Goal: Task Accomplishment & Management: Complete application form

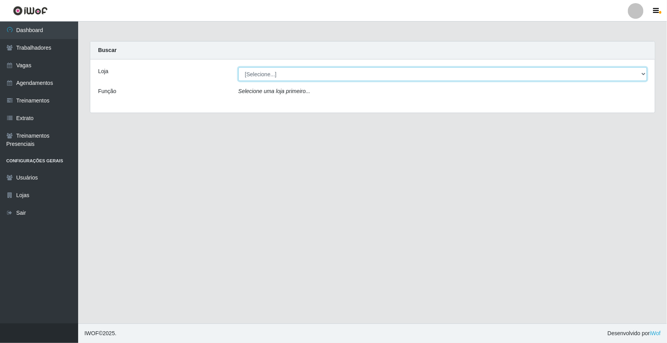
click at [270, 75] on select "[Selecione...] Nova República - Pajuçara" at bounding box center [442, 74] width 409 height 14
select select "65"
click at [238, 67] on select "[Selecione...] [GEOGRAPHIC_DATA]" at bounding box center [442, 74] width 409 height 14
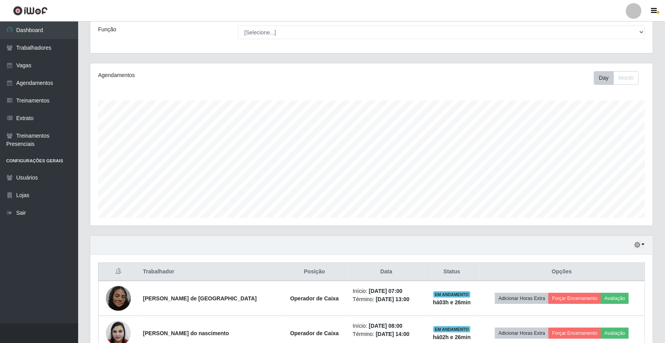
scroll to position [143, 0]
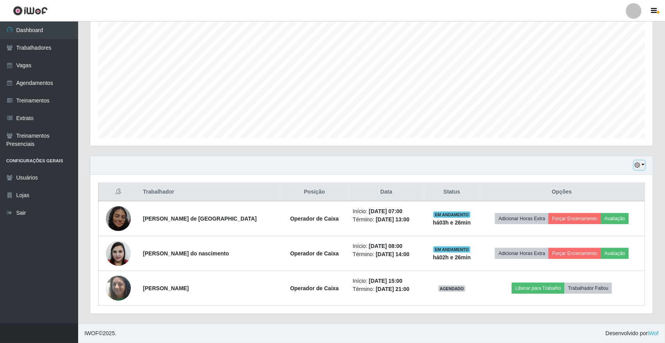
click at [638, 163] on icon "button" at bounding box center [637, 164] width 5 height 5
click at [612, 192] on button "1 dia" at bounding box center [614, 196] width 62 height 16
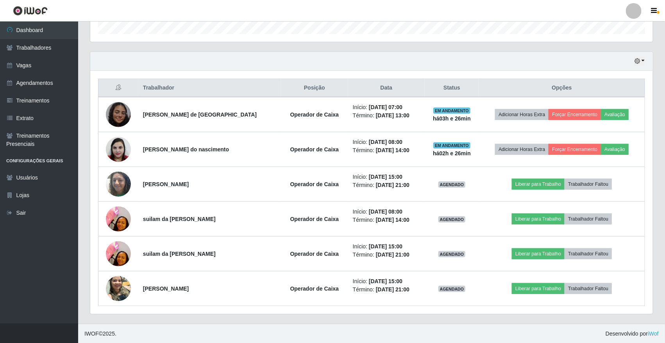
scroll to position [247, 0]
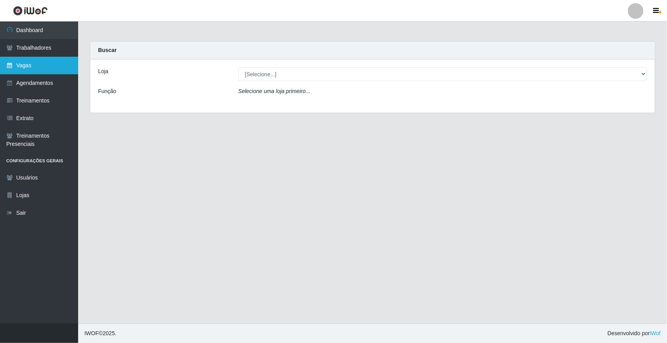
drag, startPoint x: 47, startPoint y: 66, endPoint x: 58, endPoint y: 69, distance: 11.4
click at [47, 66] on link "Vagas" at bounding box center [39, 66] width 78 height 18
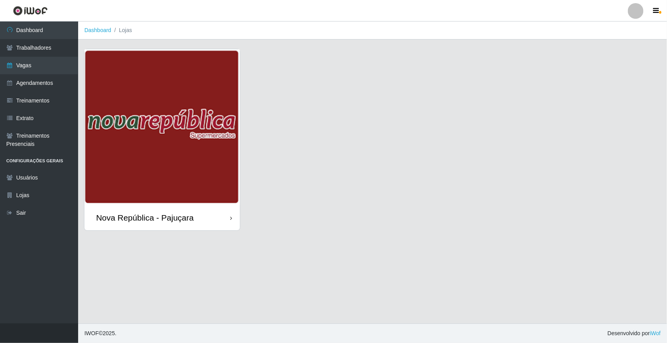
click at [186, 154] on img at bounding box center [162, 127] width 156 height 156
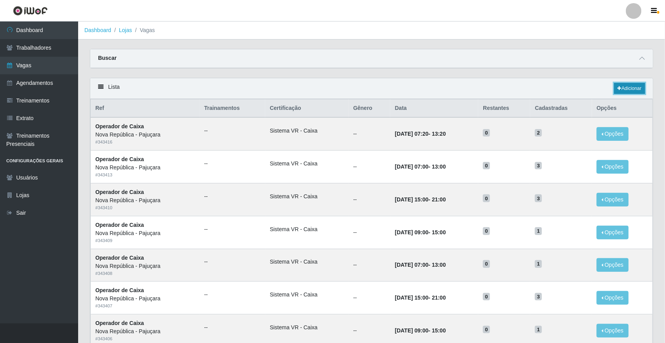
click at [624, 89] on link "Adicionar" at bounding box center [629, 88] width 31 height 11
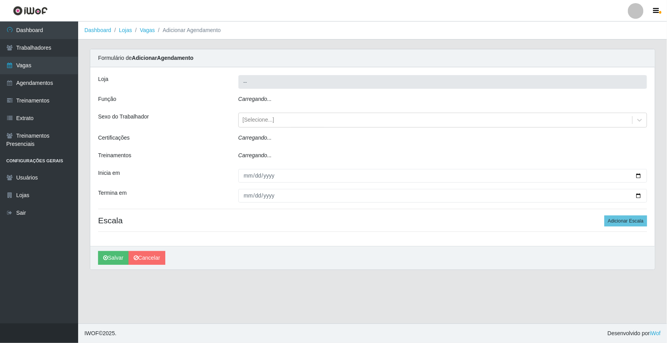
type input "Nova República - Pajuçara"
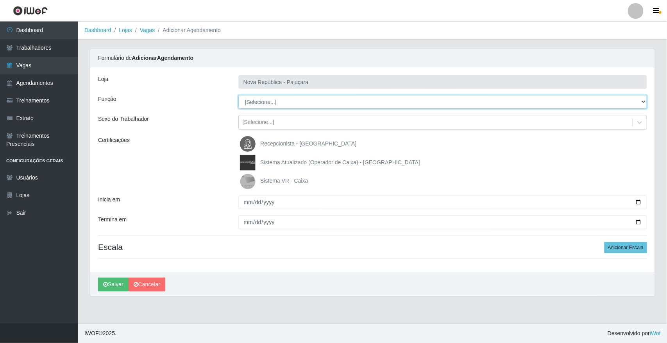
click at [286, 102] on select "[Selecione...] Balconista Operador de Caixa Repositor" at bounding box center [442, 102] width 409 height 14
select select "22"
click at [238, 95] on select "[Selecione...] Balconista Operador de Caixa Repositor" at bounding box center [442, 102] width 409 height 14
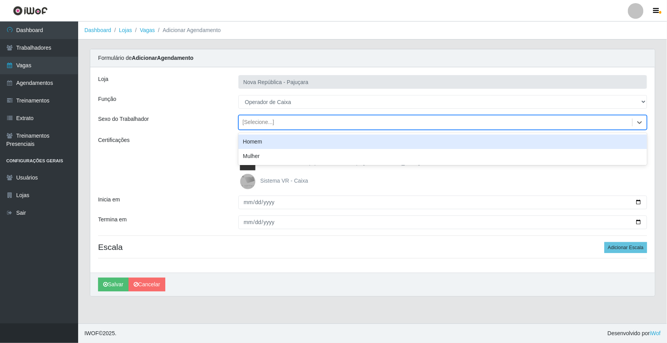
click at [272, 124] on div "[Selecione...]" at bounding box center [259, 122] width 32 height 8
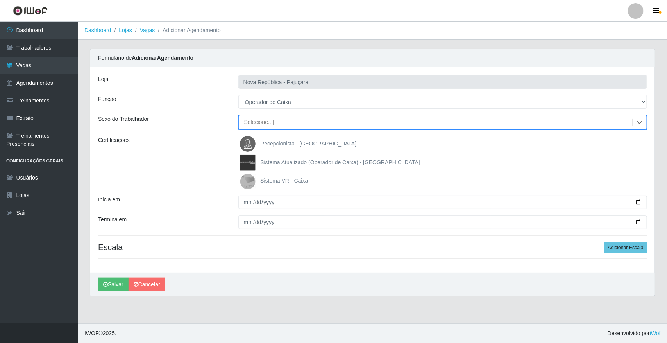
click at [264, 128] on div "[Selecione...]" at bounding box center [435, 122] width 393 height 13
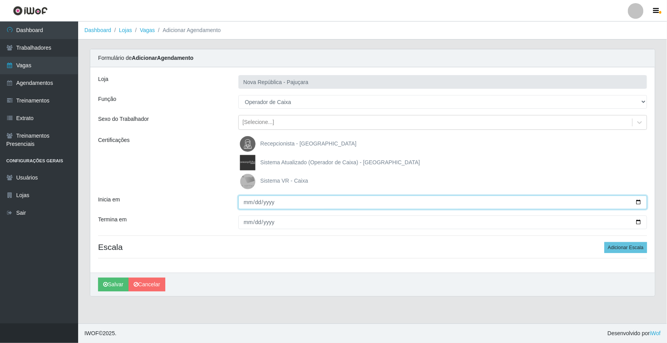
click at [246, 207] on input "Inicia em" at bounding box center [442, 202] width 409 height 14
type input "2025-09-10"
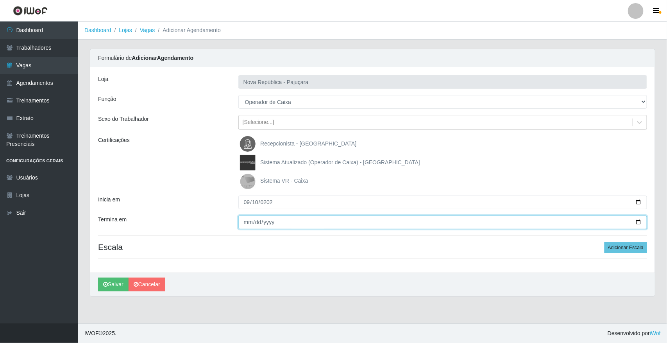
click at [245, 220] on input "Termina em" at bounding box center [442, 222] width 409 height 14
type input "2025-09-10"
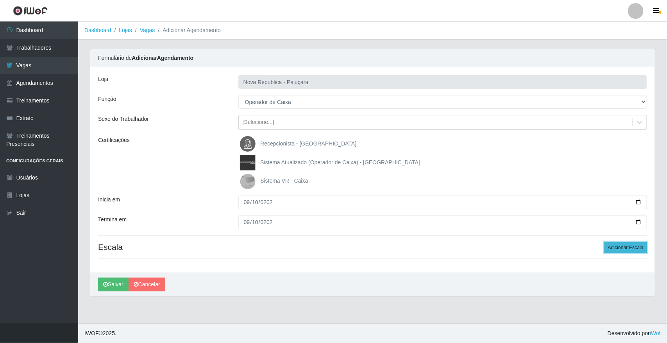
click at [625, 253] on button "Adicionar Escala" at bounding box center [625, 247] width 43 height 11
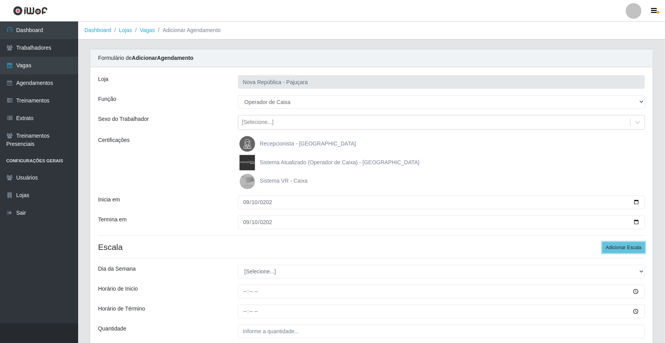
scroll to position [49, 0]
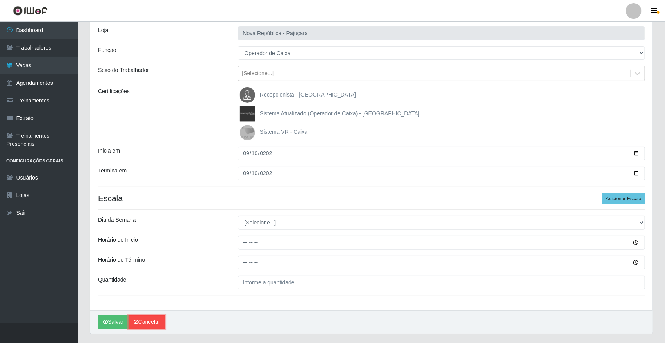
click at [159, 321] on link "Cancelar" at bounding box center [147, 322] width 37 height 14
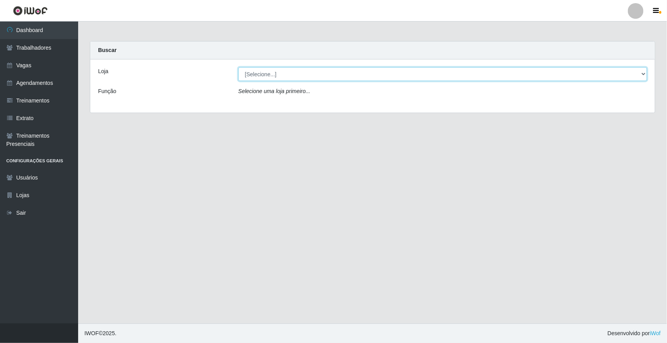
click at [253, 78] on select "[Selecione...] [GEOGRAPHIC_DATA]" at bounding box center [442, 74] width 409 height 14
select select "65"
click at [238, 67] on select "[Selecione...] [GEOGRAPHIC_DATA]" at bounding box center [442, 74] width 409 height 14
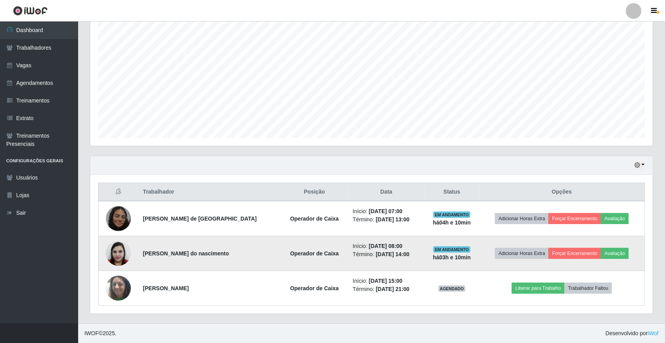
scroll to position [163, 563]
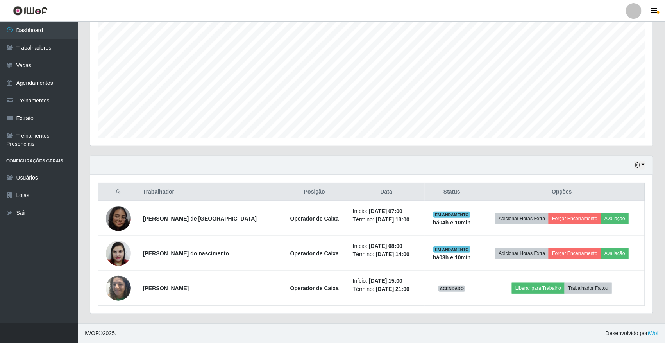
click at [635, 169] on div "Hoje 1 dia 3 dias 1 Semana Não encerrados" at bounding box center [371, 165] width 563 height 19
click at [636, 168] on button "button" at bounding box center [639, 165] width 11 height 9
click at [622, 193] on button "1 dia" at bounding box center [614, 196] width 62 height 16
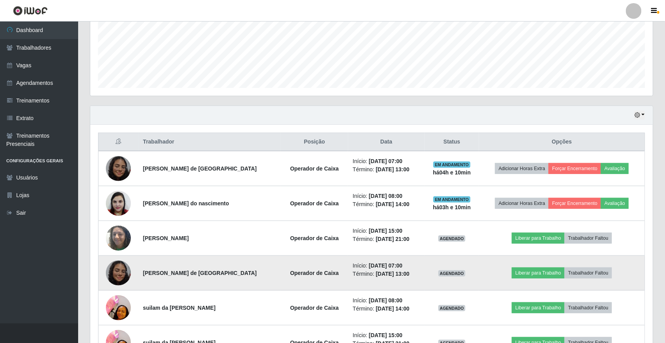
scroll to position [240, 0]
